Goal: Task Accomplishment & Management: Use online tool/utility

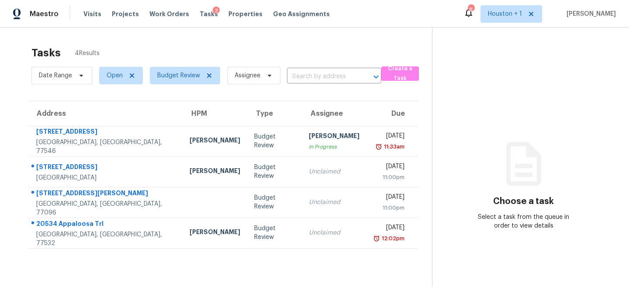
click at [174, 44] on div "Tasks 4 Results" at bounding box center [231, 53] width 401 height 23
click at [212, 264] on section "Tasks 4 Results Date Range Open Budget Review Assignee ​ Create a Task Address …" at bounding box center [223, 178] width 418 height 273
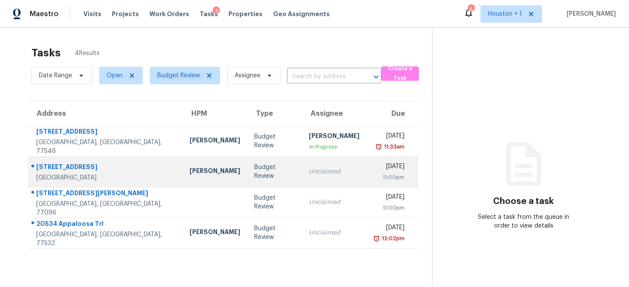
click at [367, 167] on td "[DATE] 11:00pm" at bounding box center [392, 171] width 51 height 31
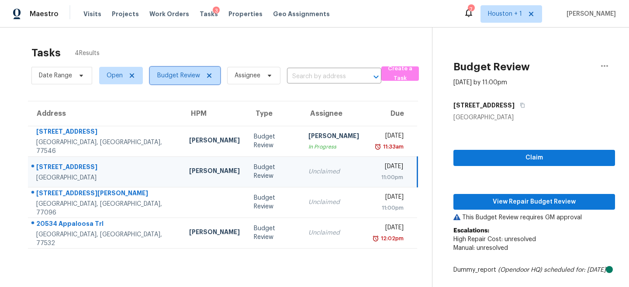
click at [181, 75] on span "Budget Review" at bounding box center [178, 75] width 43 height 9
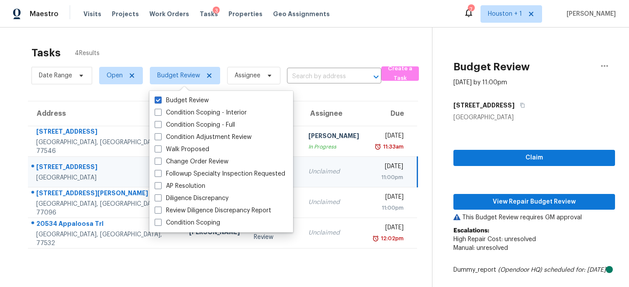
click at [264, 24] on div "Maestro Visits Projects Work Orders Tasks 3 Properties Geo Assignments 7 [GEOGR…" at bounding box center [314, 14] width 629 height 28
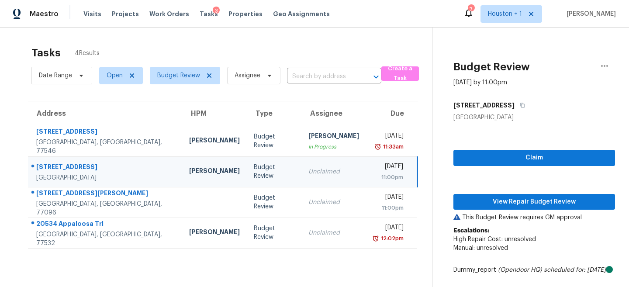
click at [86, 51] on span "4 Results" at bounding box center [87, 53] width 25 height 9
click at [210, 257] on section "Tasks 4 Results Date Range Open Budget Review Assignee ​ Create a Task Address …" at bounding box center [223, 264] width 418 height 444
click at [188, 35] on div "Tasks 4 Results Date Range Open Budget Review Assignee ​ Create a Task Address …" at bounding box center [314, 257] width 629 height 458
click at [260, 42] on div "Tasks 4 Results" at bounding box center [231, 53] width 401 height 23
click at [298, 52] on div "Tasks 4 Results" at bounding box center [231, 53] width 401 height 23
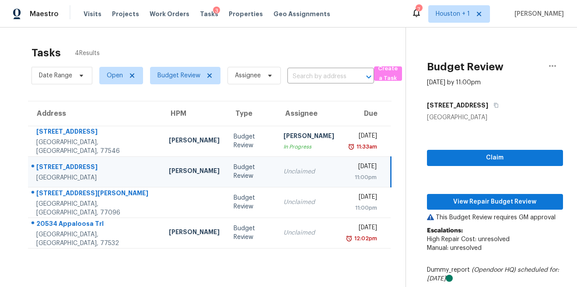
click at [382, 42] on div "Tasks 4 Results" at bounding box center [218, 53] width 374 height 23
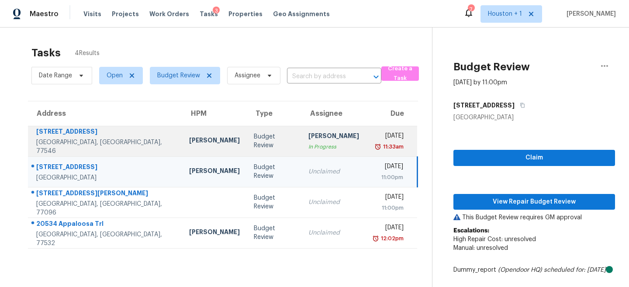
click at [311, 138] on div "[PERSON_NAME]" at bounding box center [334, 137] width 51 height 11
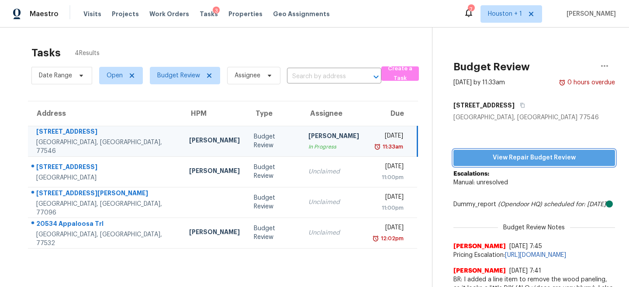
click at [559, 162] on span "View Repair Budget Review" at bounding box center [535, 158] width 148 height 11
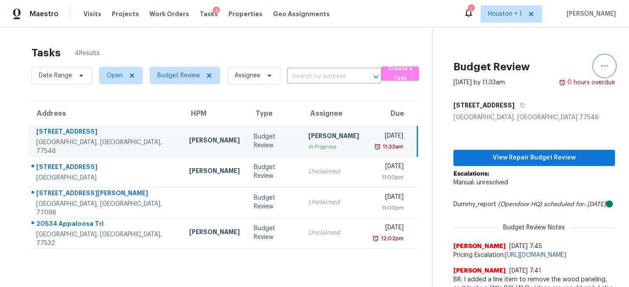
click at [604, 64] on icon "button" at bounding box center [605, 66] width 10 height 10
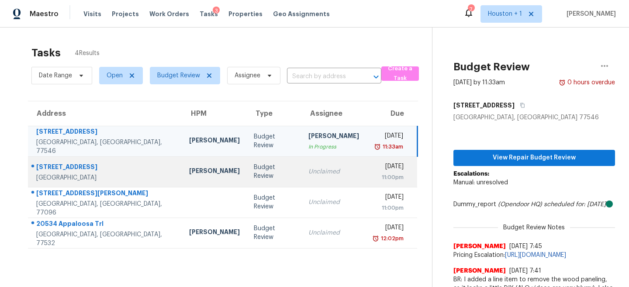
click at [252, 165] on td "Budget Review" at bounding box center [274, 171] width 55 height 31
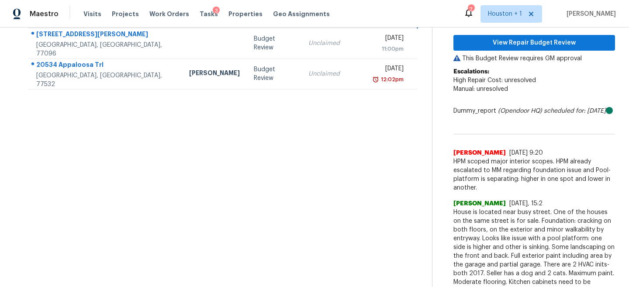
scroll to position [127, 0]
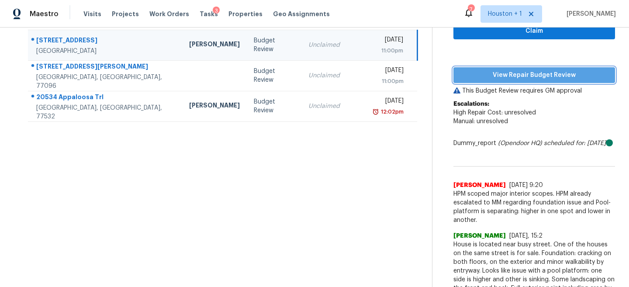
click at [529, 80] on span "View Repair Budget Review" at bounding box center [535, 75] width 148 height 11
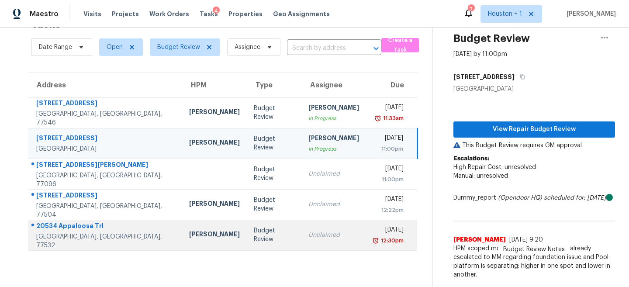
scroll to position [0, 0]
